Goal: Task Accomplishment & Management: Use online tool/utility

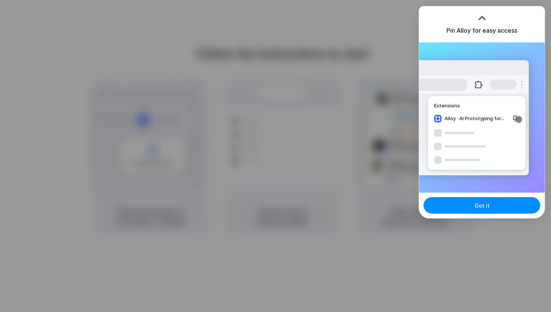
click at [276, 156] on div at bounding box center [276, 156] width 0 height 0
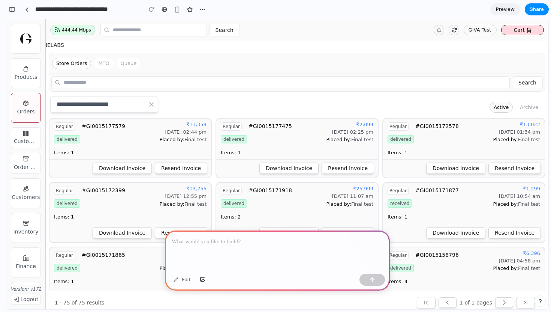
click at [501, 12] on span "Preview" at bounding box center [505, 10] width 19 height 8
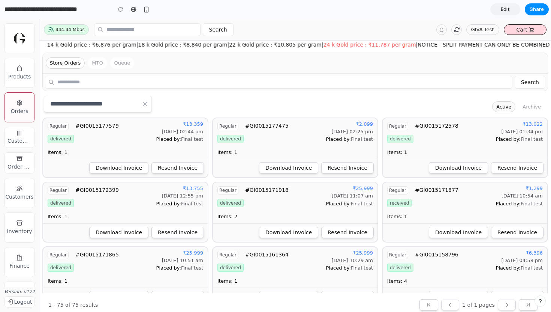
click at [501, 12] on link "Edit" at bounding box center [506, 9] width 30 height 12
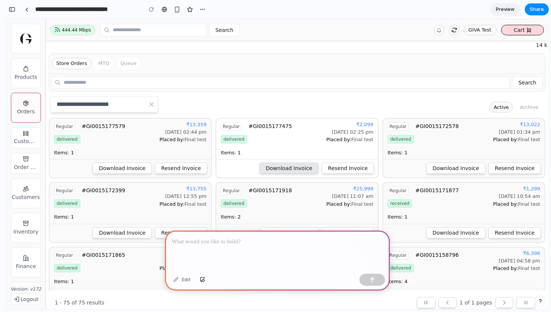
click at [278, 166] on span "Download Invoice" at bounding box center [289, 168] width 47 height 8
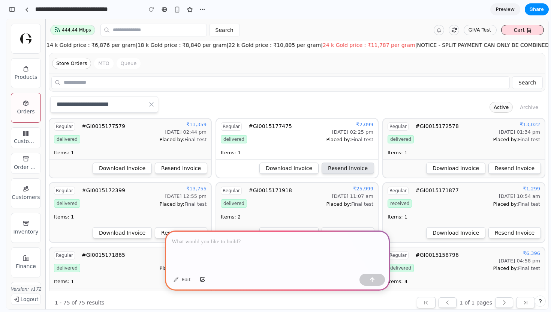
click at [346, 164] on span "Resend Invoice" at bounding box center [348, 168] width 40 height 8
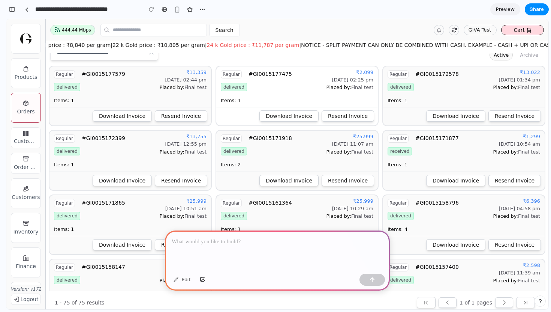
scroll to position [105, 0]
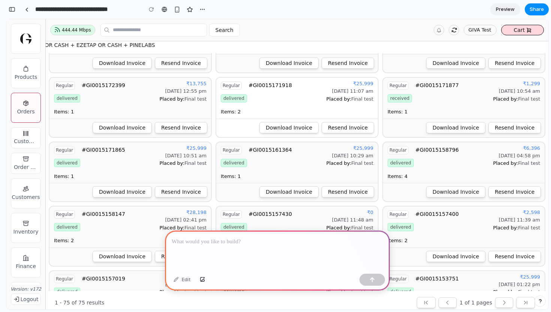
click at [257, 109] on div "Items: 2" at bounding box center [256, 112] width 71 height 8
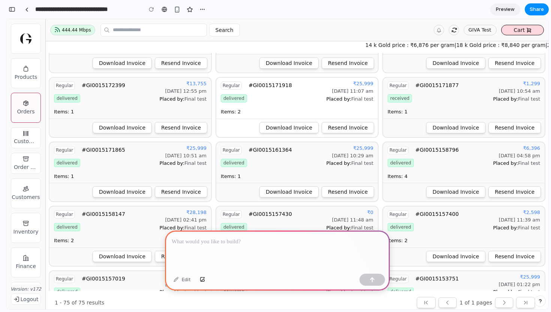
click at [257, 109] on div "Items: 2" at bounding box center [256, 112] width 71 height 8
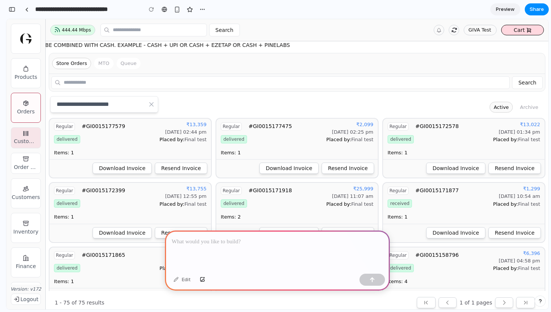
click at [25, 139] on div "Custom MTO" at bounding box center [26, 141] width 24 height 8
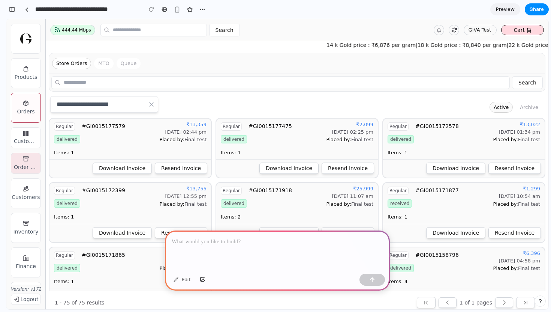
click at [30, 169] on div "Order History" at bounding box center [26, 167] width 24 height 8
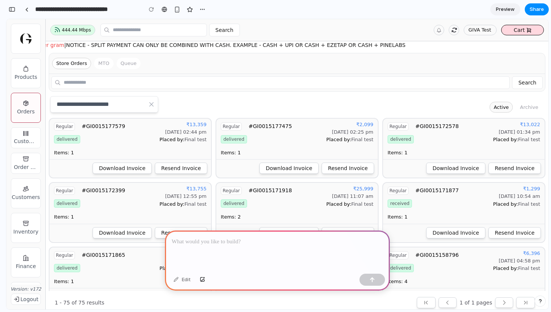
click at [99, 65] on button "MTO" at bounding box center [103, 63] width 19 height 11
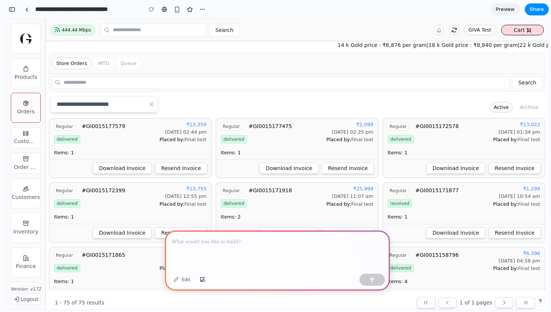
click at [134, 63] on button "Queue" at bounding box center [129, 63] width 24 height 11
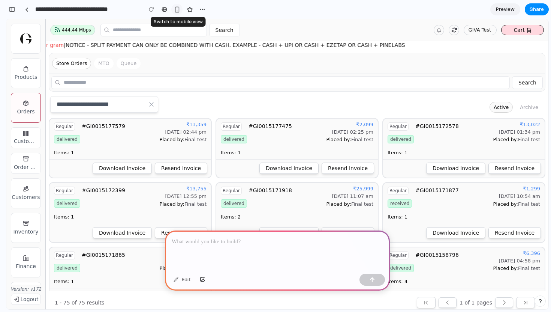
click at [174, 11] on div "button" at bounding box center [177, 9] width 6 height 6
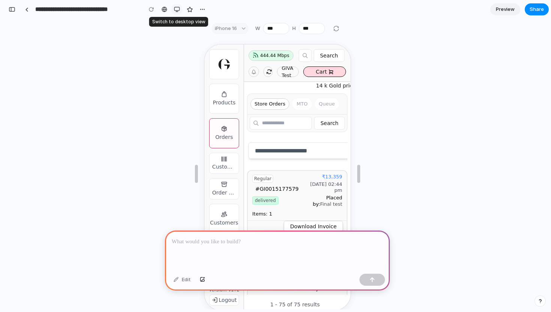
click at [174, 11] on div "button" at bounding box center [177, 9] width 6 height 6
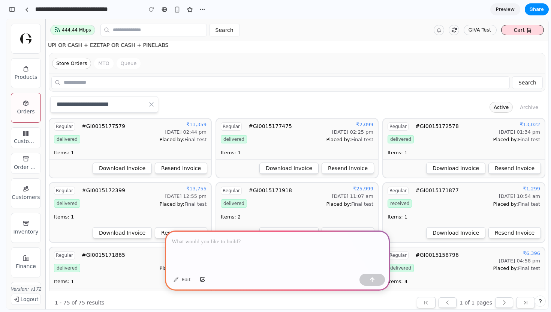
click at [219, 248] on div at bounding box center [277, 250] width 225 height 40
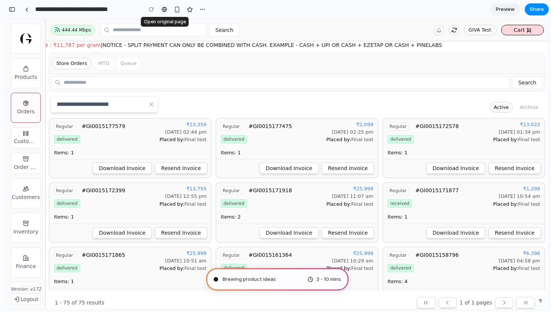
click at [165, 11] on div at bounding box center [165, 9] width 6 height 6
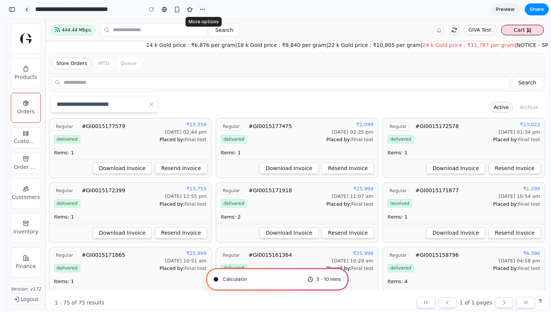
click at [204, 11] on div "button" at bounding box center [203, 9] width 6 height 6
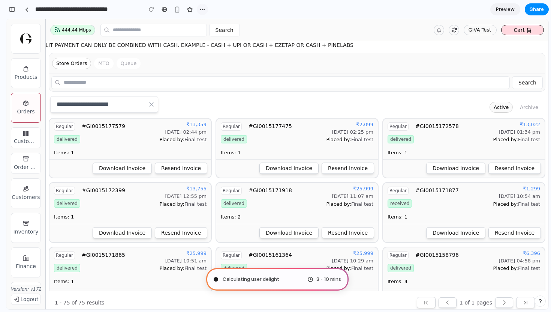
click at [204, 11] on div "Duplicate Delete" at bounding box center [275, 156] width 551 height 312
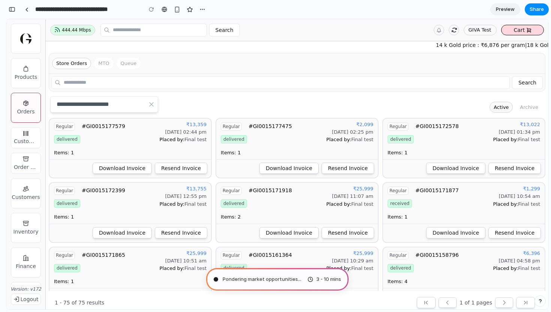
click at [292, 276] on span "Pondering market opportunities ..." at bounding box center [262, 279] width 79 height 8
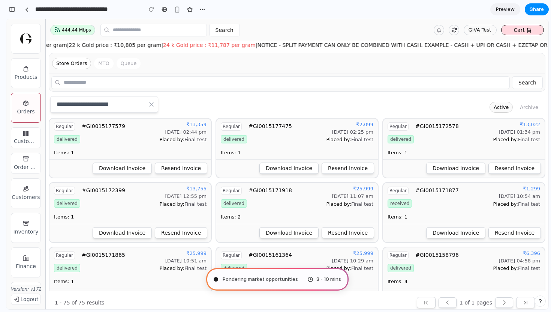
click at [292, 276] on span "Pondering market opportunities" at bounding box center [260, 279] width 75 height 8
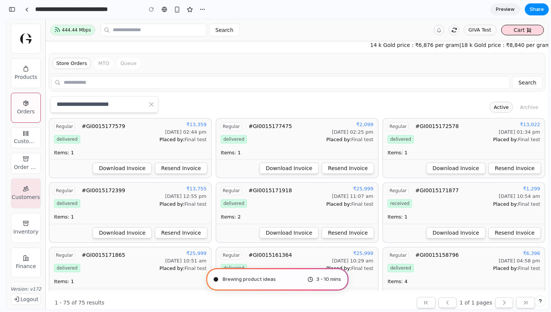
click at [28, 186] on icon "Main navigation" at bounding box center [26, 189] width 6 height 6
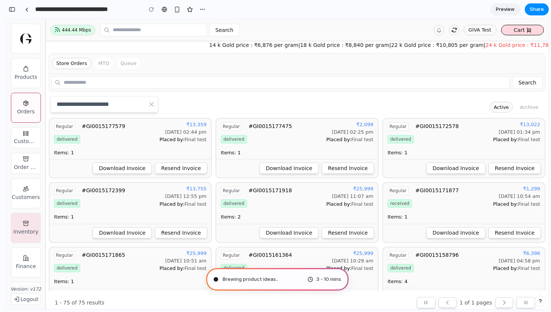
scroll to position [101, 0]
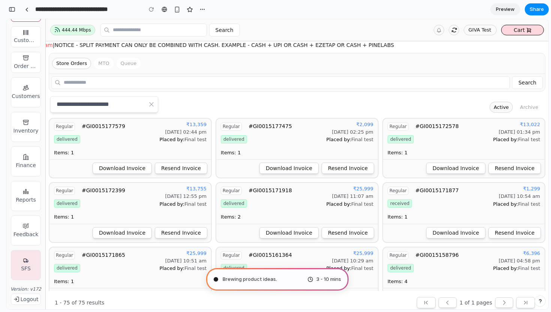
click at [27, 265] on div "SFS" at bounding box center [26, 268] width 10 height 8
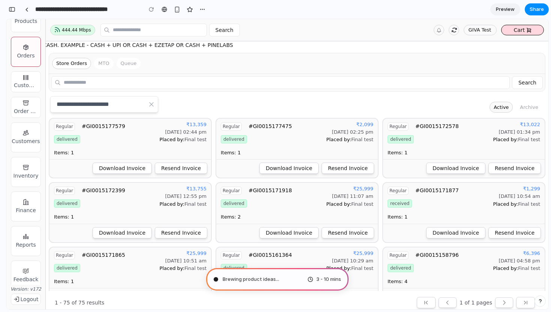
scroll to position [0, 0]
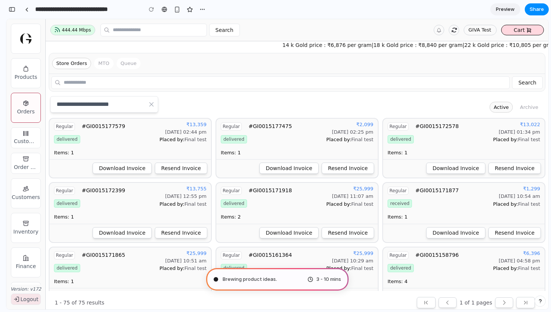
click at [32, 294] on link "Logout" at bounding box center [26, 298] width 30 height 11
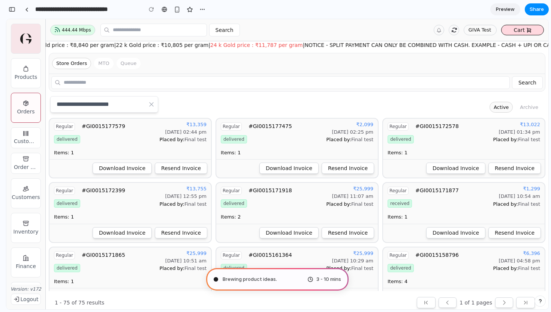
click at [26, 40] on img "Home" at bounding box center [25, 38] width 11 height 11
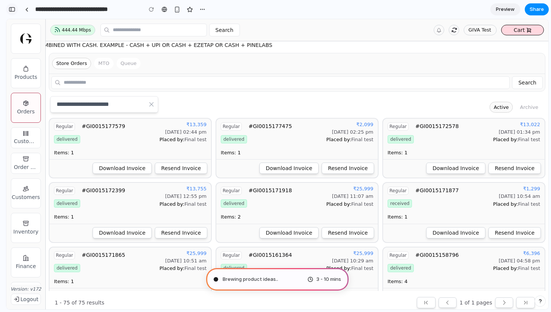
click at [14, 8] on div "button" at bounding box center [12, 9] width 7 height 5
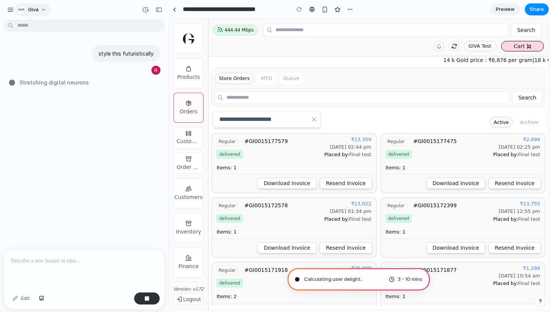
click at [40, 10] on button "Giva" at bounding box center [33, 10] width 36 height 12
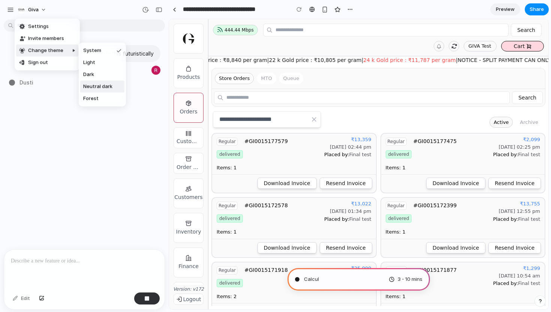
click at [97, 87] on span "Neutral dark" at bounding box center [97, 87] width 29 height 8
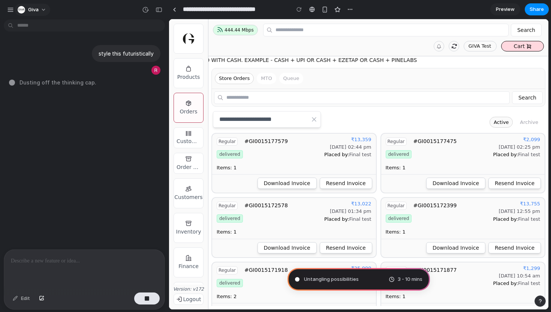
click at [40, 12] on button "Giva" at bounding box center [33, 10] width 36 height 12
click at [35, 3] on div "Settings Invite members Change theme Sign out" at bounding box center [275, 156] width 551 height 312
click at [36, 9] on span "Giva" at bounding box center [33, 10] width 11 height 8
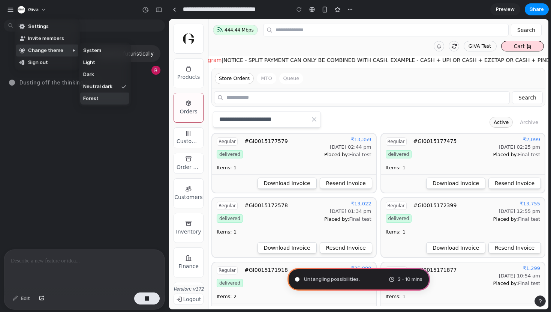
click at [96, 95] on span "Forest" at bounding box center [90, 99] width 15 height 8
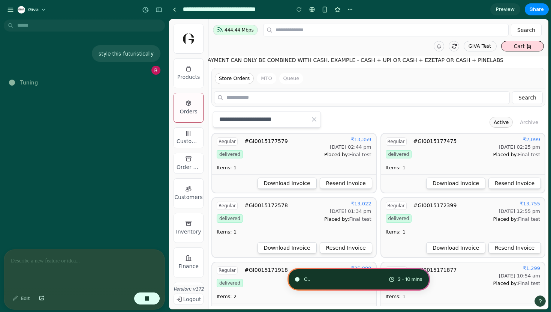
type input "**********"
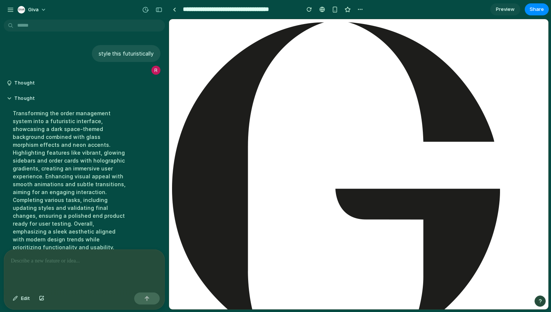
scroll to position [86, 0]
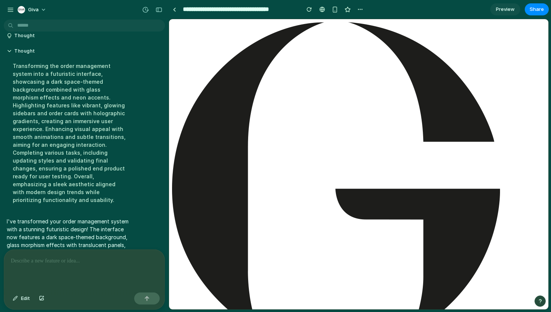
scroll to position [50, 0]
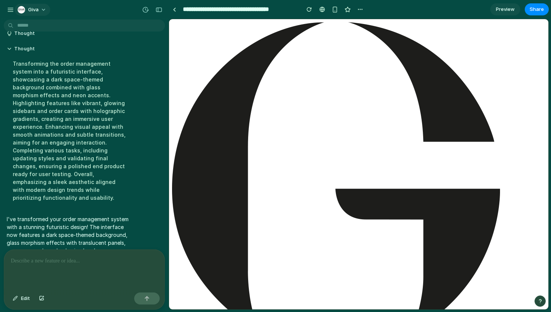
click at [45, 10] on button "Giva" at bounding box center [33, 10] width 36 height 12
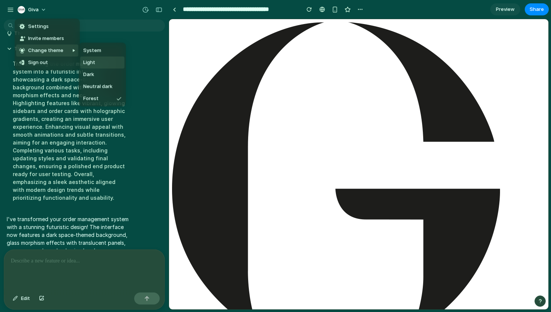
click at [96, 65] on li "Light" at bounding box center [102, 63] width 44 height 12
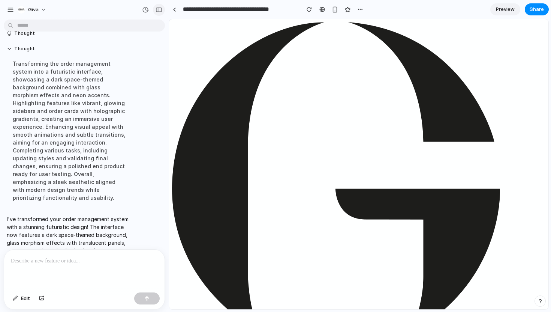
click at [161, 11] on div "button" at bounding box center [159, 9] width 7 height 5
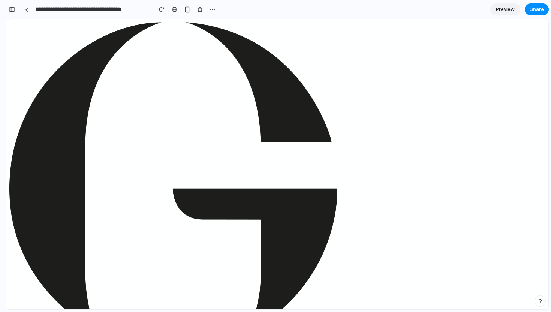
scroll to position [0, 0]
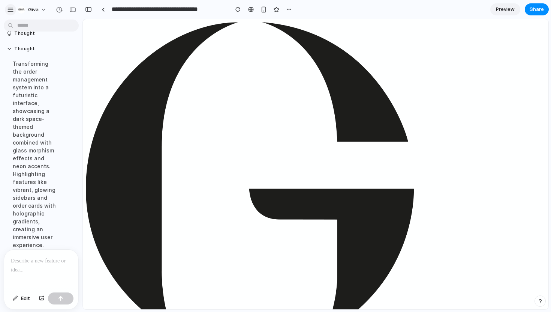
click at [8, 12] on div "button" at bounding box center [10, 9] width 7 height 7
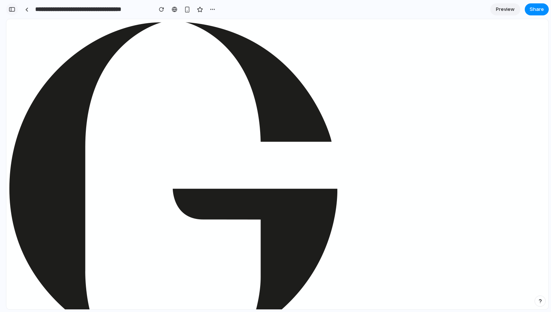
click at [11, 11] on div "button" at bounding box center [12, 9] width 7 height 5
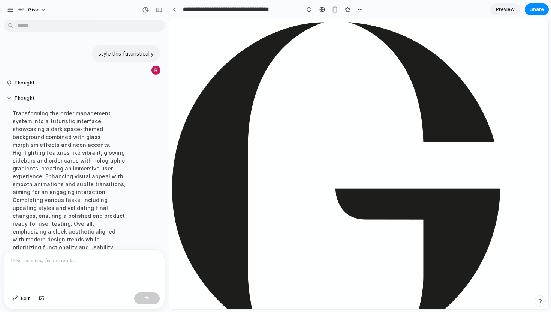
scroll to position [86, 0]
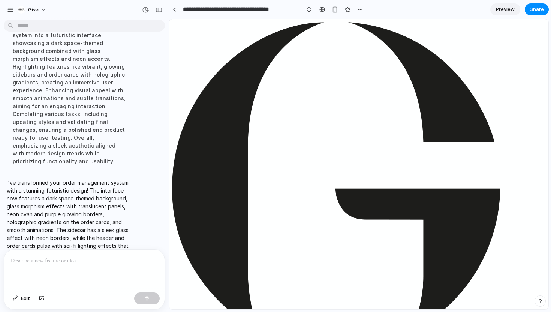
click at [49, 261] on p at bounding box center [84, 260] width 147 height 9
click at [21, 300] on span "Edit" at bounding box center [25, 298] width 9 height 8
click at [22, 300] on span "Edit" at bounding box center [25, 298] width 9 height 8
click at [177, 8] on link at bounding box center [174, 9] width 11 height 11
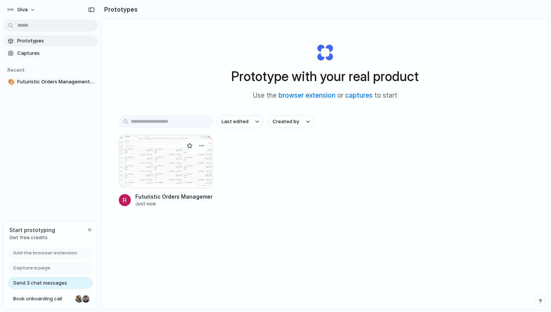
click at [170, 172] on div at bounding box center [166, 161] width 94 height 53
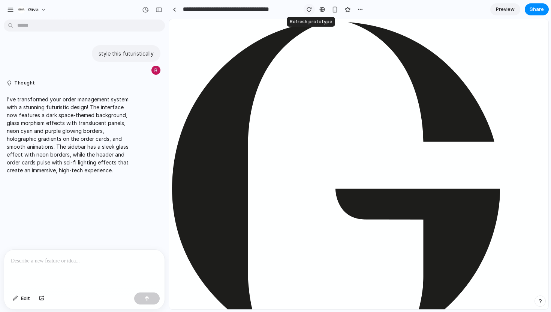
click at [311, 8] on div "button" at bounding box center [309, 9] width 5 height 5
click at [358, 9] on div "button" at bounding box center [361, 9] width 6 height 6
click at [358, 9] on div "Duplicate Delete" at bounding box center [275, 156] width 551 height 312
click at [145, 9] on div "button" at bounding box center [145, 9] width 7 height 7
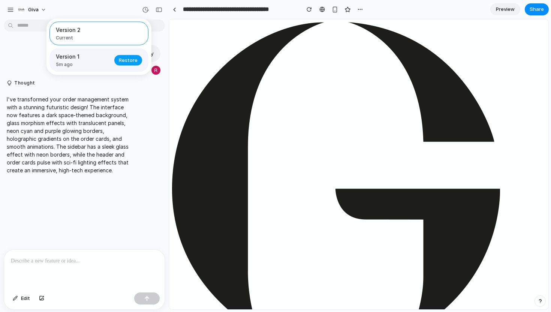
click at [128, 60] on span "Restore" at bounding box center [128, 60] width 19 height 8
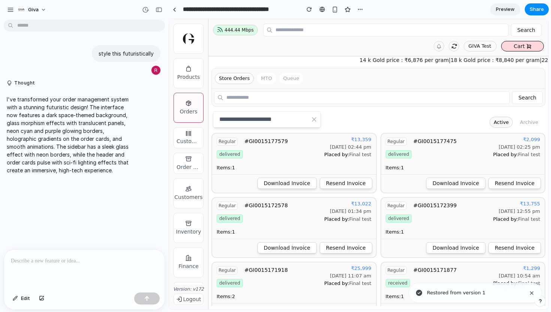
click at [80, 264] on p at bounding box center [84, 260] width 147 height 9
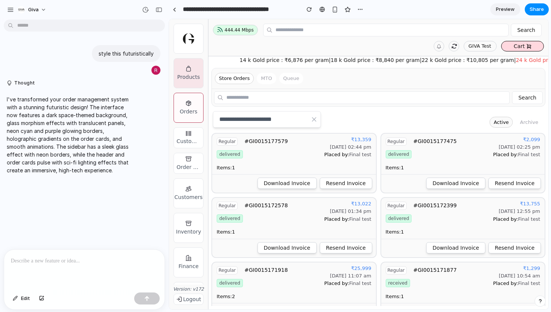
click at [191, 78] on div "Products" at bounding box center [188, 77] width 23 height 8
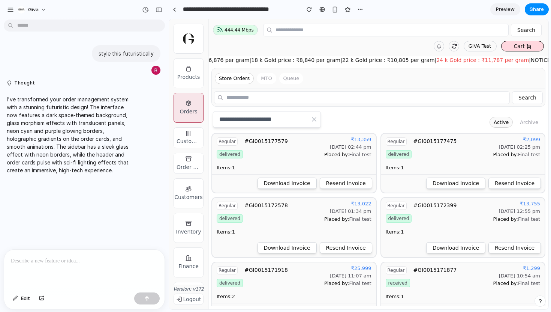
click at [192, 104] on link "Orders" at bounding box center [189, 108] width 30 height 30
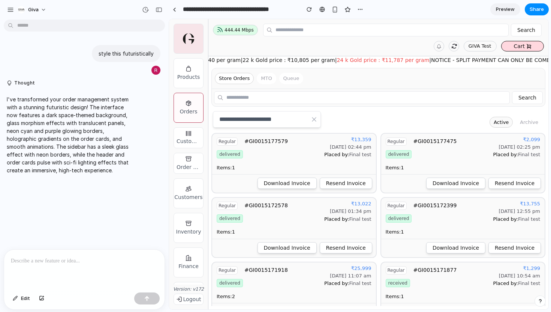
click at [192, 37] on img at bounding box center [188, 38] width 11 height 11
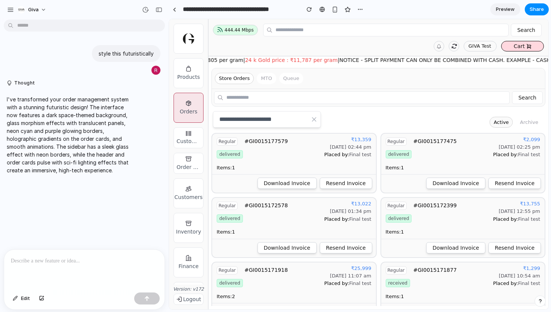
click at [192, 112] on div "Orders" at bounding box center [189, 112] width 18 height 8
click at [98, 256] on p at bounding box center [84, 260] width 147 height 9
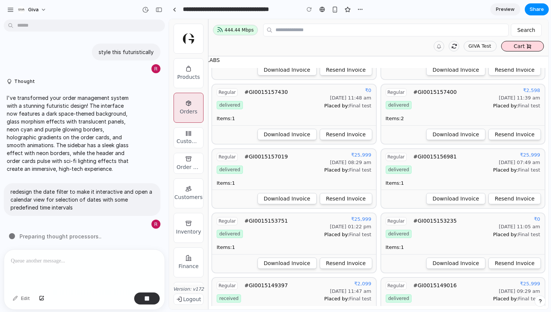
scroll to position [34, 0]
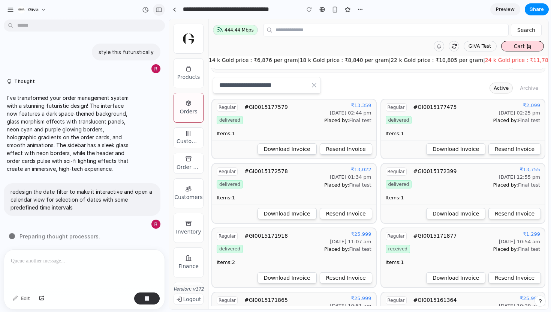
click at [158, 12] on div "button" at bounding box center [159, 9] width 7 height 5
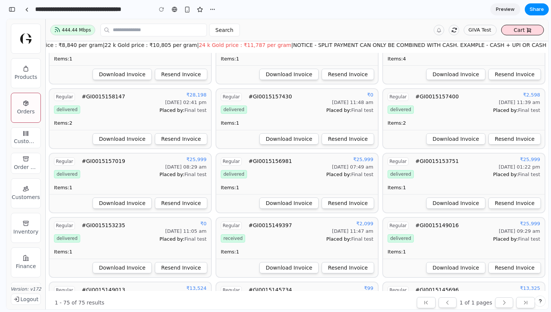
scroll to position [77, 0]
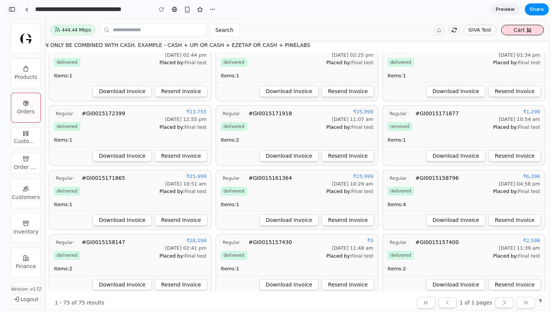
click at [14, 7] on div "button" at bounding box center [12, 9] width 7 height 5
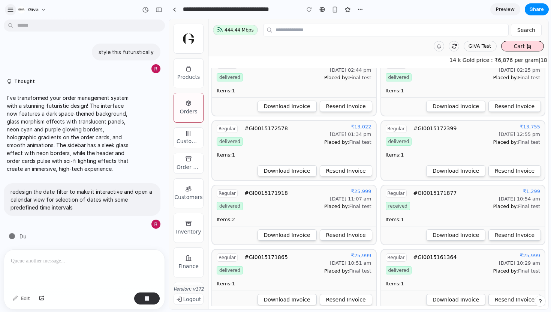
click at [10, 11] on div "button" at bounding box center [10, 9] width 7 height 7
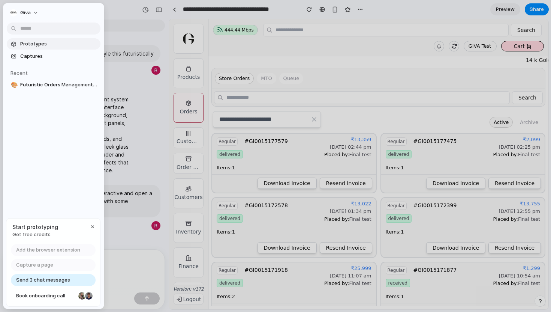
scroll to position [0, 0]
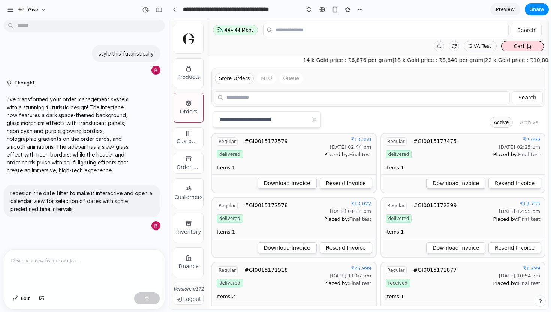
click at [138, 122] on div "I've transformed your order management system with a stunning futuristic design…" at bounding box center [82, 135] width 157 height 88
click at [252, 122] on input "**********" at bounding box center [267, 119] width 108 height 17
type input "**********"
click at [533, 124] on button "Archive" at bounding box center [529, 122] width 27 height 11
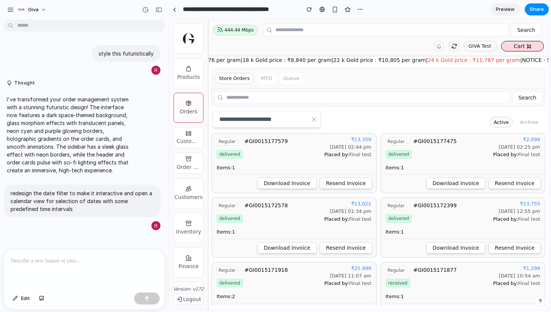
click at [497, 123] on button "Active" at bounding box center [501, 122] width 23 height 11
click at [402, 220] on span "delivered" at bounding box center [399, 218] width 26 height 8
click at [436, 48] on button at bounding box center [439, 46] width 11 height 11
click at [448, 48] on div "GIVA Test Cart" at bounding box center [378, 46] width 331 height 11
click at [458, 48] on icon at bounding box center [455, 46] width 6 height 6
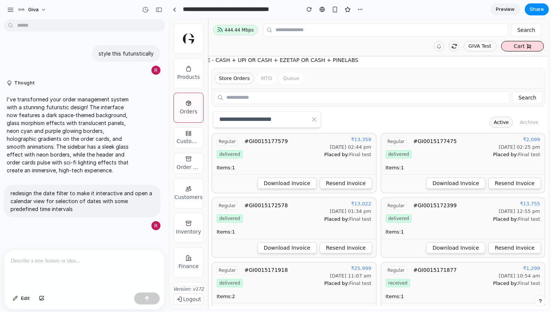
click at [479, 45] on div "GIVA Test" at bounding box center [480, 46] width 29 height 8
click at [341, 29] on input at bounding box center [392, 30] width 233 height 8
type input "*"
click at [499, 8] on span "Preview" at bounding box center [505, 10] width 19 height 8
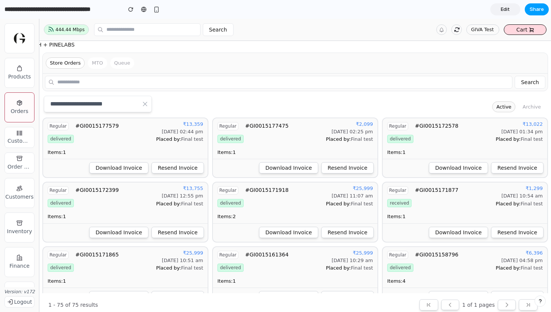
click at [536, 11] on span "Share" at bounding box center [537, 10] width 14 height 8
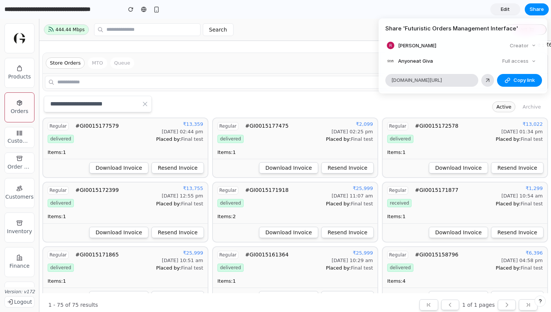
click at [518, 61] on div "Full access" at bounding box center [520, 61] width 40 height 11
click at [535, 61] on div "Full access" at bounding box center [520, 61] width 40 height 11
click at [533, 45] on div "Creator" at bounding box center [523, 46] width 32 height 11
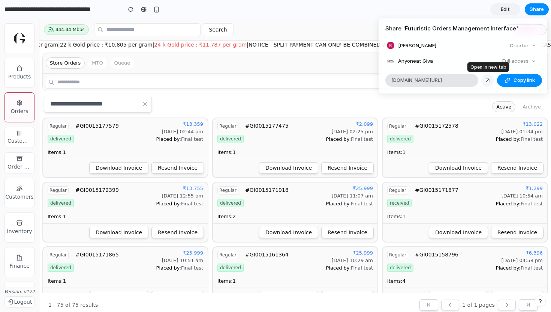
click at [491, 78] on div at bounding box center [488, 80] width 7 height 7
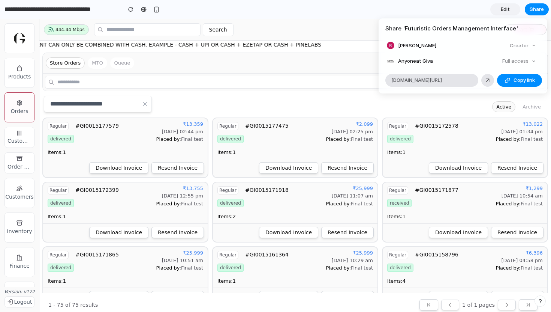
click at [179, 105] on div "Share ' Futuristic Orders Management Interface ' [PERSON_NAME] Creator Anyone a…" at bounding box center [275, 156] width 551 height 312
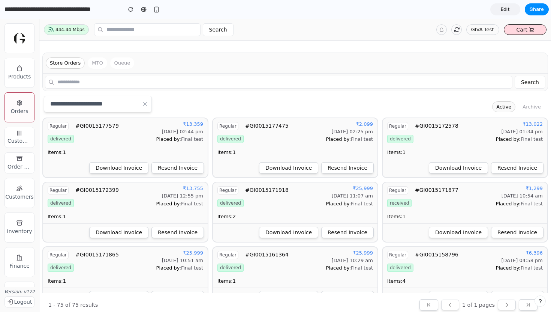
click at [96, 103] on input "**********" at bounding box center [98, 104] width 108 height 17
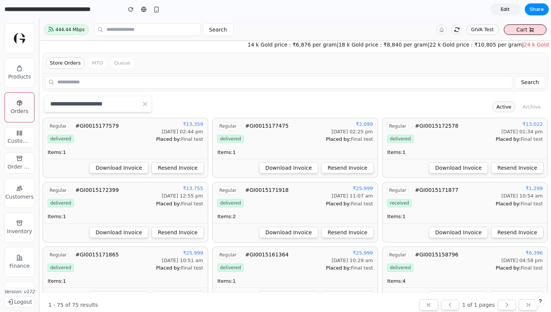
click at [145, 101] on icon "button" at bounding box center [145, 104] width 8 height 8
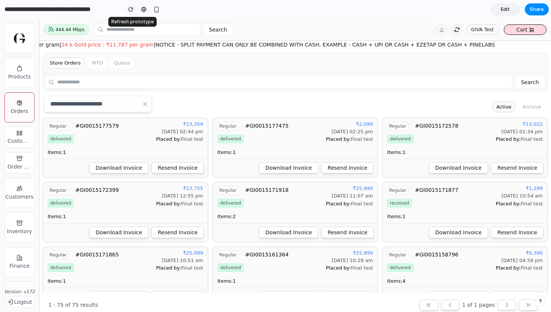
click at [132, 11] on div "button" at bounding box center [130, 9] width 5 height 5
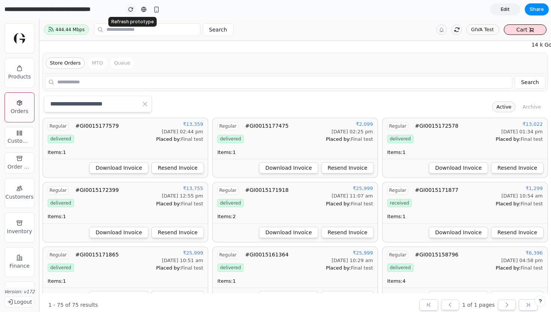
click at [130, 11] on div "button" at bounding box center [130, 9] width 5 height 5
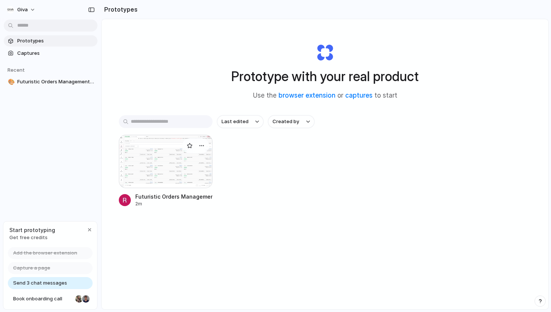
click at [147, 149] on div at bounding box center [166, 161] width 94 height 53
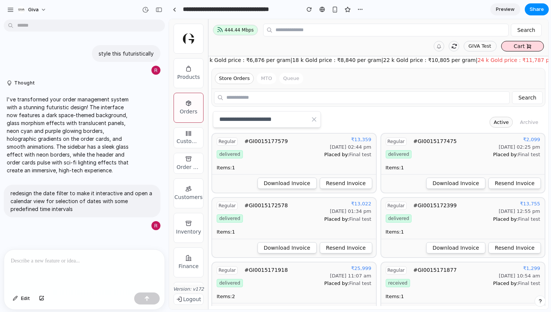
click at [249, 118] on input "**********" at bounding box center [267, 119] width 108 height 17
click at [71, 218] on div "redesign the date filter to make it interactive and open a calendar view for se…" at bounding box center [82, 208] width 157 height 46
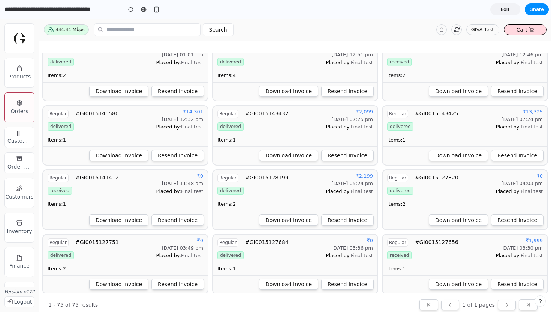
scroll to position [315, 0]
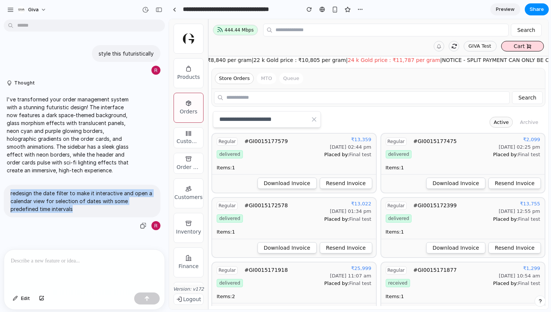
drag, startPoint x: 90, startPoint y: 209, endPoint x: 7, endPoint y: 188, distance: 85.4
click at [7, 188] on div "redesign the date filter to make it interactive and open a calendar view for se…" at bounding box center [82, 201] width 157 height 33
copy p "redesign the date filter to make it interactive and open a calendar view for se…"
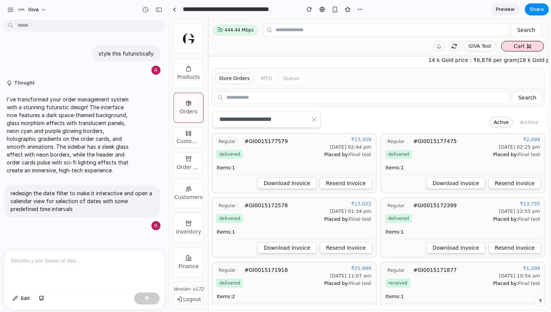
click at [62, 264] on p at bounding box center [84, 260] width 147 height 9
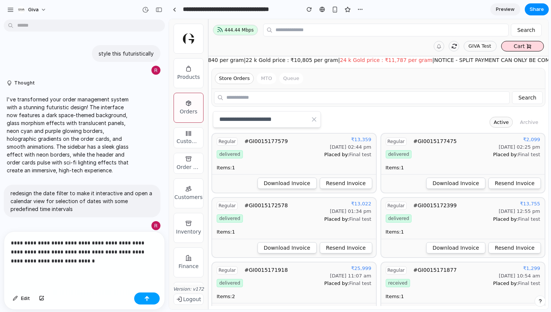
click at [149, 299] on div "button" at bounding box center [146, 298] width 5 height 5
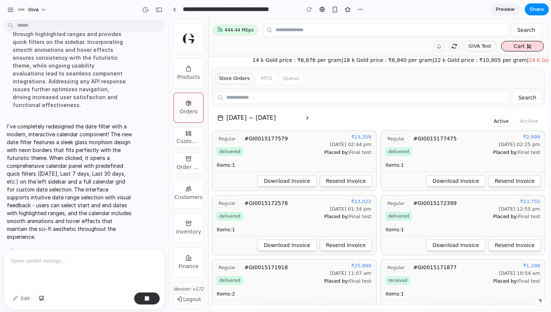
click at [275, 116] on span "26/08/2025 ~ 25/09/2025" at bounding box center [266, 117] width 78 height 9
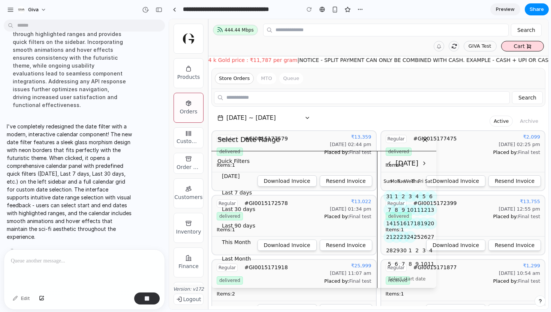
click at [275, 116] on div at bounding box center [359, 164] width 380 height 290
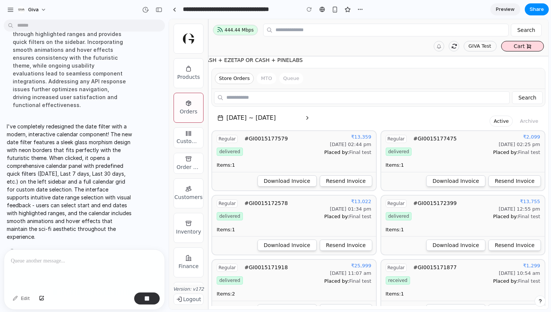
click at [275, 116] on span "26/08/2025 ~ 25/09/2025" at bounding box center [266, 117] width 78 height 9
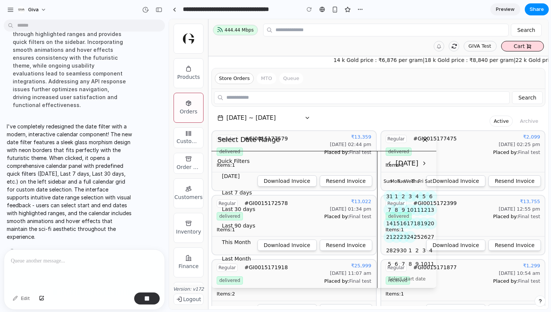
click at [276, 116] on div at bounding box center [359, 164] width 380 height 290
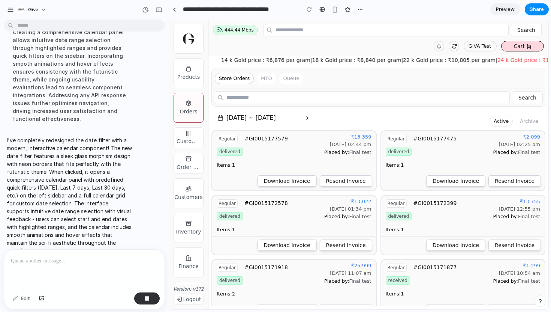
scroll to position [318, 0]
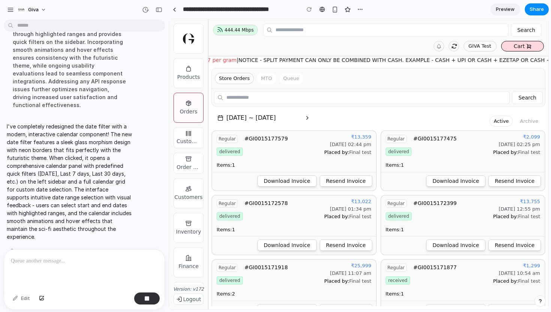
click at [261, 118] on span "26/08/2025 ~ 25/09/2025" at bounding box center [266, 117] width 78 height 9
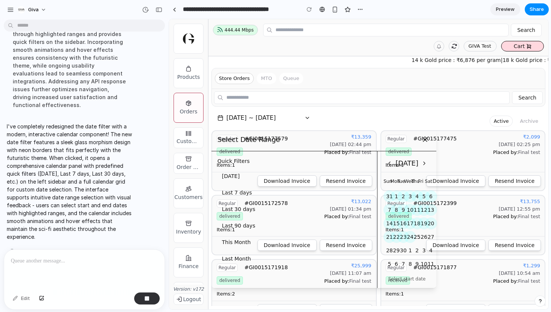
click at [349, 186] on button "Last 7 days" at bounding box center [295, 193] width 154 height 14
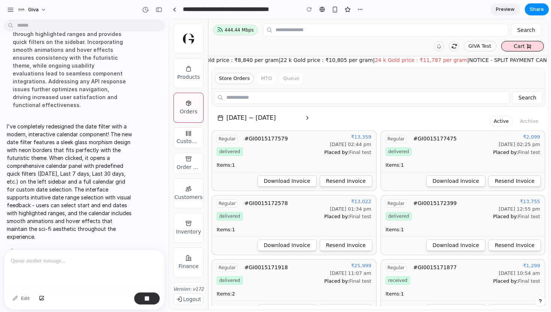
click at [276, 119] on span "18/09/2025 ~ 25/09/2025" at bounding box center [266, 117] width 78 height 9
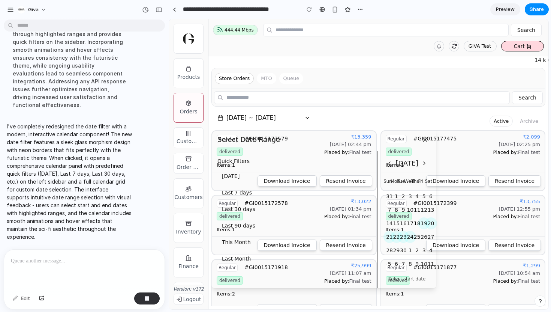
click at [231, 175] on button "[DATE]" at bounding box center [295, 176] width 154 height 14
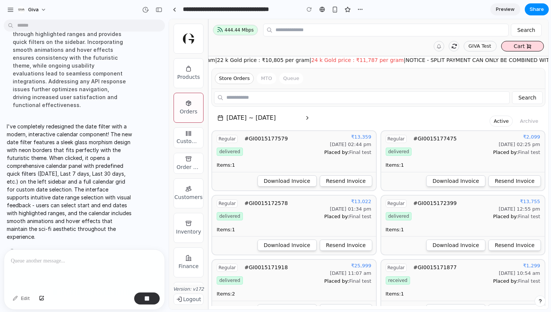
click at [262, 119] on span "25/09/2025 ~ 25/09/2025" at bounding box center [266, 117] width 78 height 9
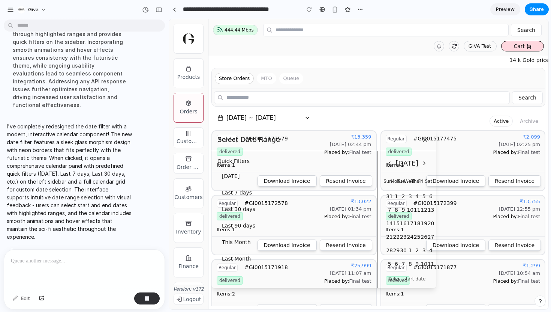
click at [241, 191] on button "Last 7 days" at bounding box center [295, 193] width 154 height 14
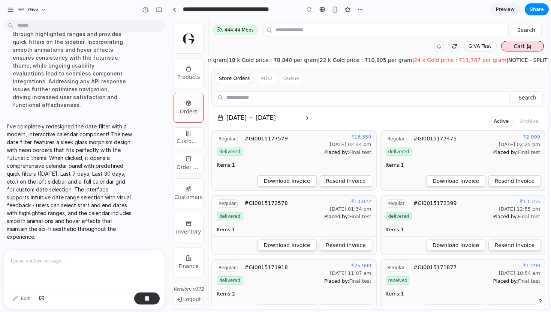
click at [252, 116] on span "18/09/2025 ~ 25/09/2025" at bounding box center [266, 117] width 78 height 9
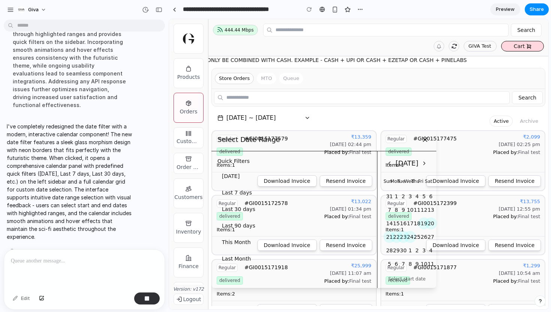
click at [252, 116] on div at bounding box center [359, 164] width 380 height 290
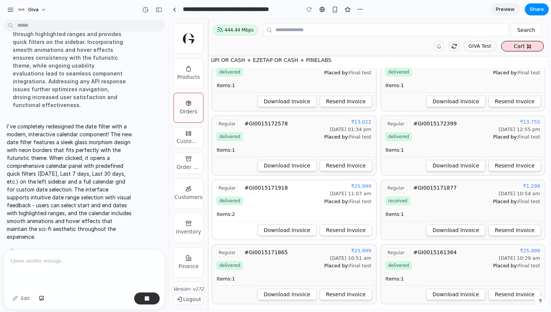
scroll to position [0, 0]
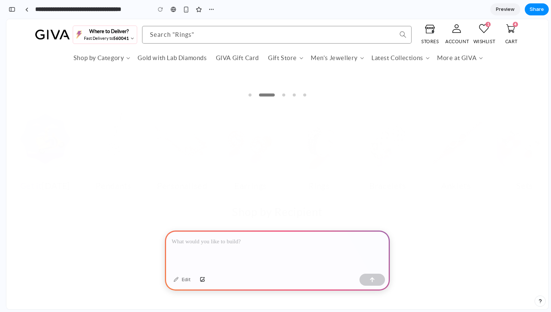
scroll to position [169, 0]
click at [249, 87] on span "Load slide 1 of 5" at bounding box center [250, 86] width 3 height 3
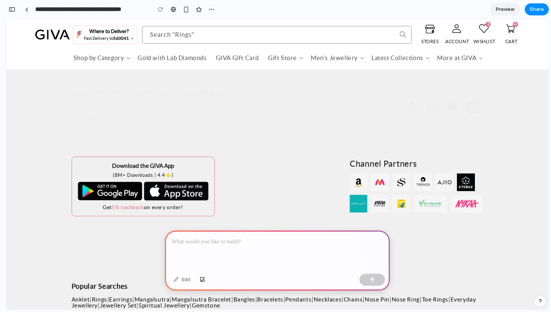
scroll to position [3020, 0]
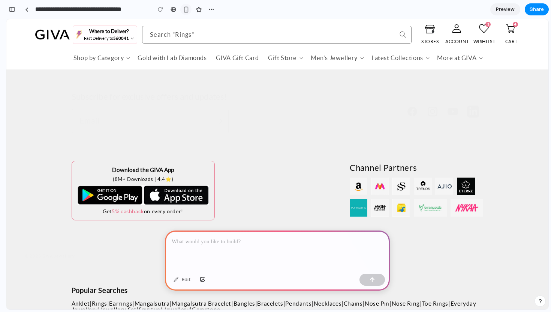
click at [184, 12] on div "button" at bounding box center [186, 9] width 6 height 6
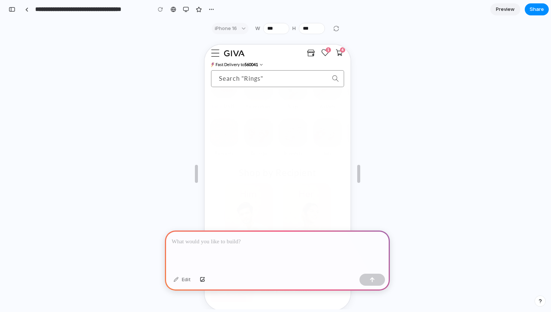
scroll to position [0, 0]
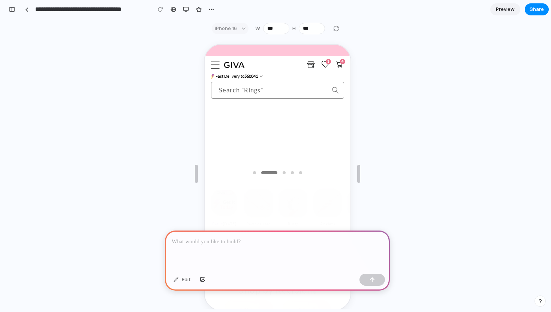
click at [216, 64] on icon "Menu" at bounding box center [214, 63] width 9 height 9
click at [233, 33] on div "iPhone 16" at bounding box center [230, 28] width 37 height 11
click at [233, 29] on div "iPhone 16" at bounding box center [230, 28] width 37 height 11
click at [241, 29] on div "iPhone 16" at bounding box center [230, 28] width 37 height 11
